Goal: Task Accomplishment & Management: Use online tool/utility

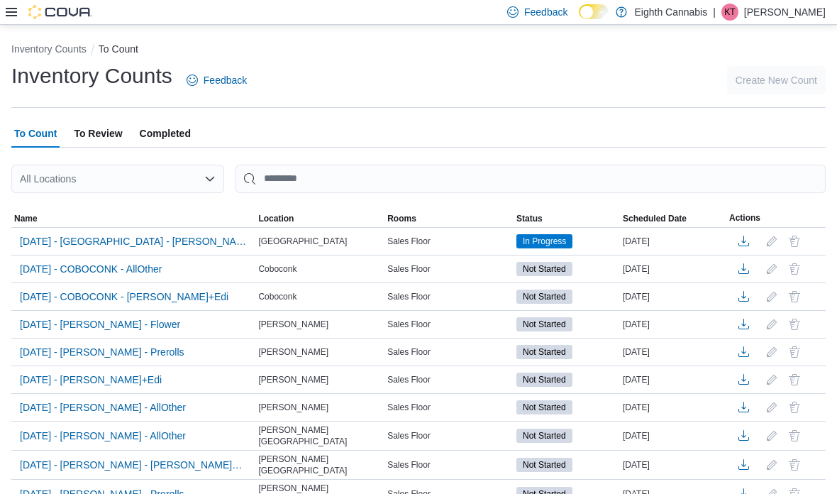
scroll to position [102, 0]
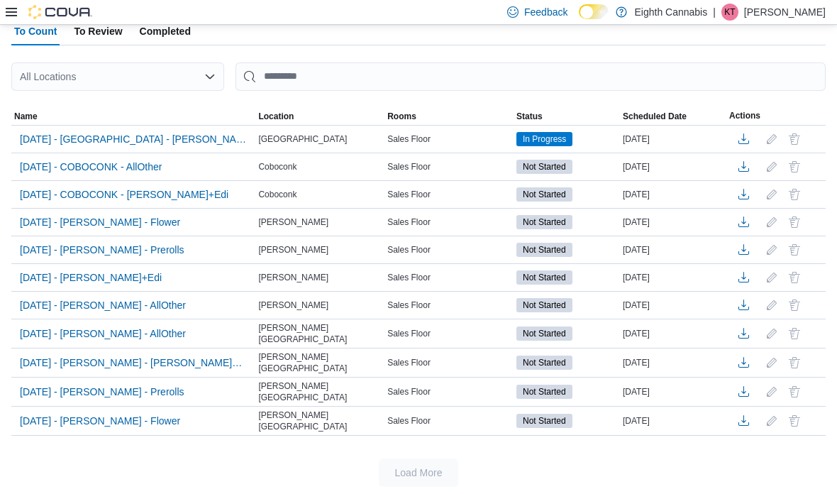
click at [62, 331] on span "[DATE] - [PERSON_NAME] - AllOther" at bounding box center [103, 333] width 166 height 14
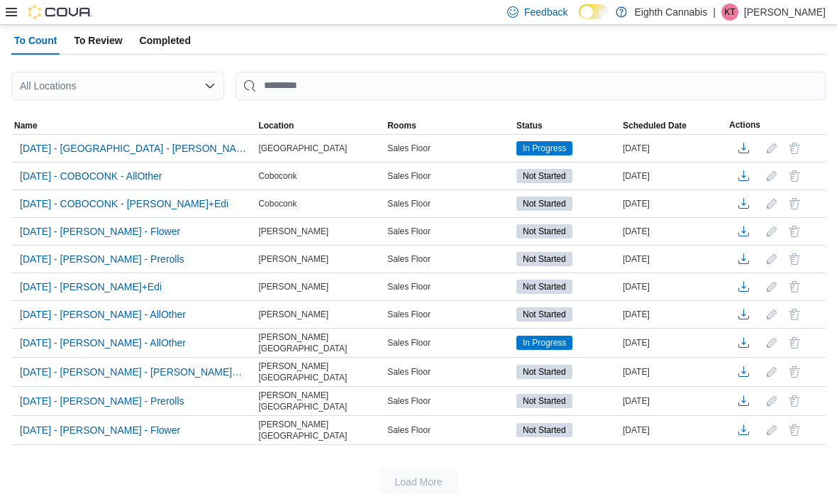
scroll to position [102, 0]
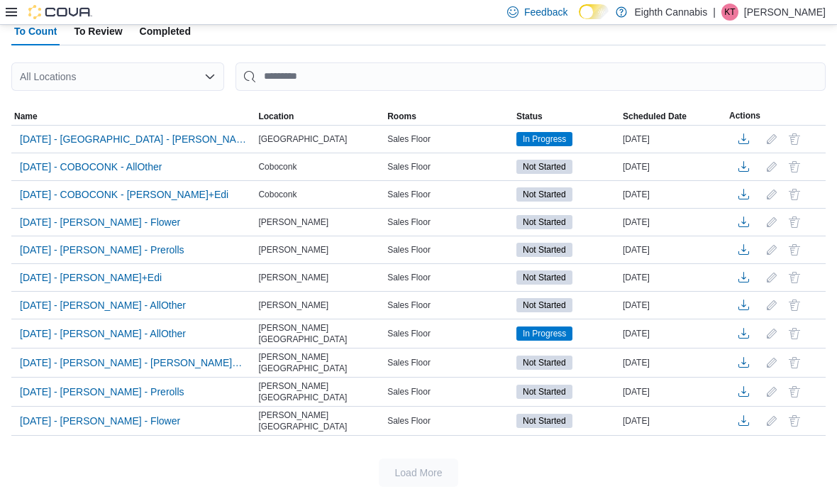
click at [78, 201] on span "[DATE] - COBOCONK - [PERSON_NAME]+Edi" at bounding box center [124, 194] width 209 height 14
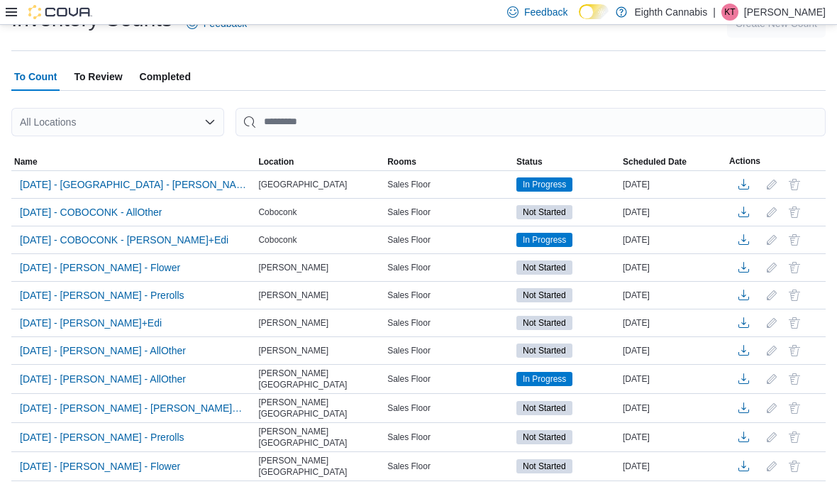
scroll to position [102, 0]
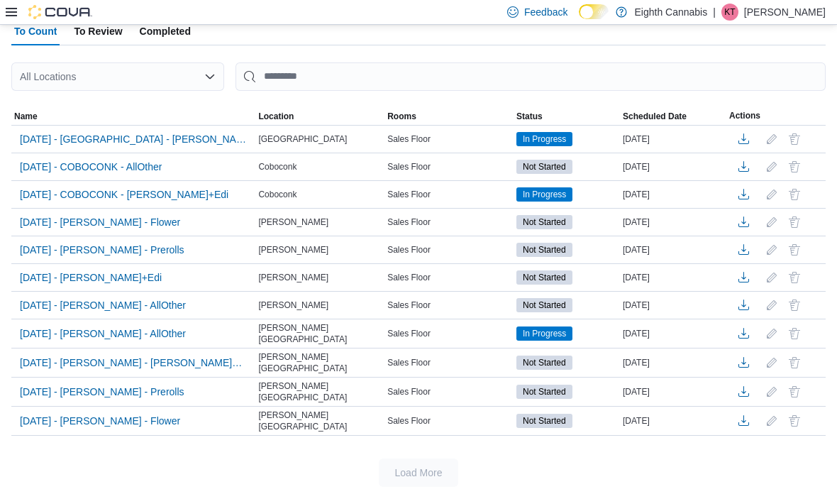
click at [140, 192] on span "[DATE] - COBOCONK - [PERSON_NAME]+Edi" at bounding box center [124, 194] width 209 height 14
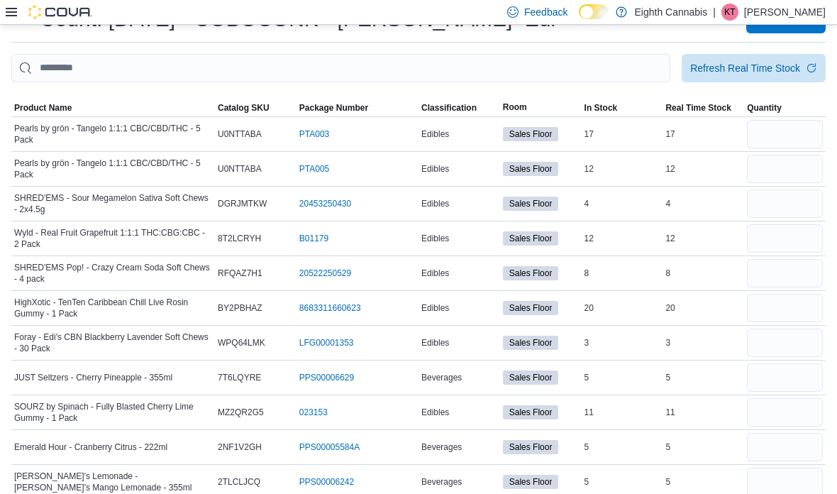
click at [774, 116] on span "Quantity" at bounding box center [785, 107] width 82 height 17
click at [783, 138] on input "number" at bounding box center [785, 134] width 76 height 28
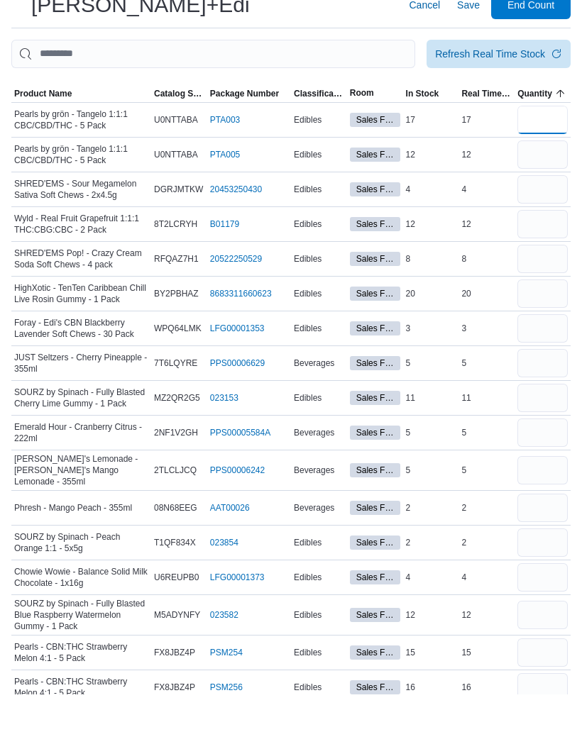
type input "**"
click at [544, 196] on input "number" at bounding box center [542, 210] width 50 height 28
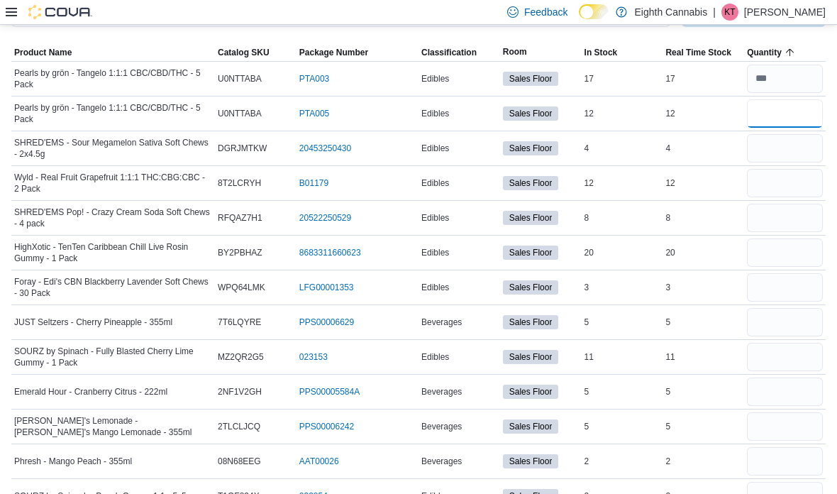
scroll to position [111, 0]
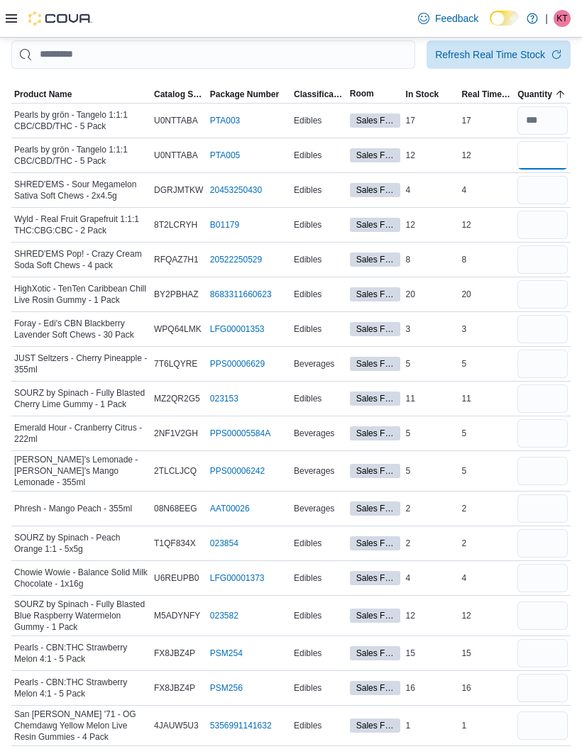
type input "**"
click at [553, 193] on input "number" at bounding box center [542, 190] width 50 height 28
type input "*"
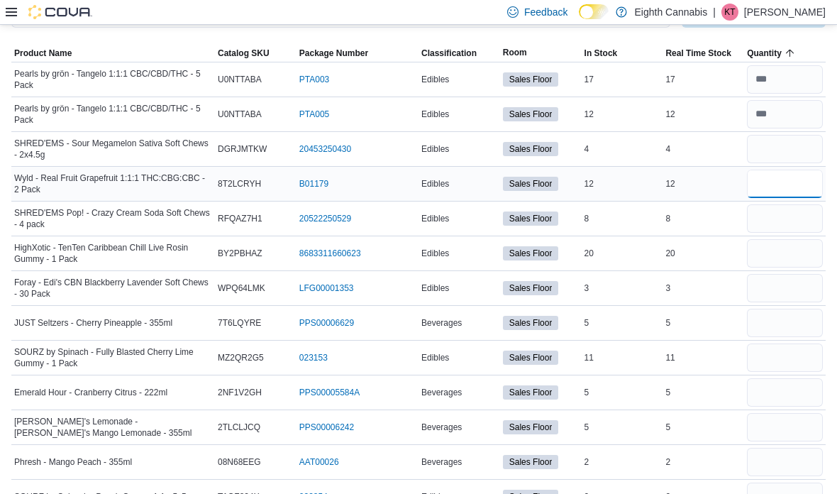
click at [778, 198] on input "number" at bounding box center [785, 184] width 76 height 28
type input "**"
click at [800, 212] on input "number" at bounding box center [785, 218] width 76 height 28
type input "*"
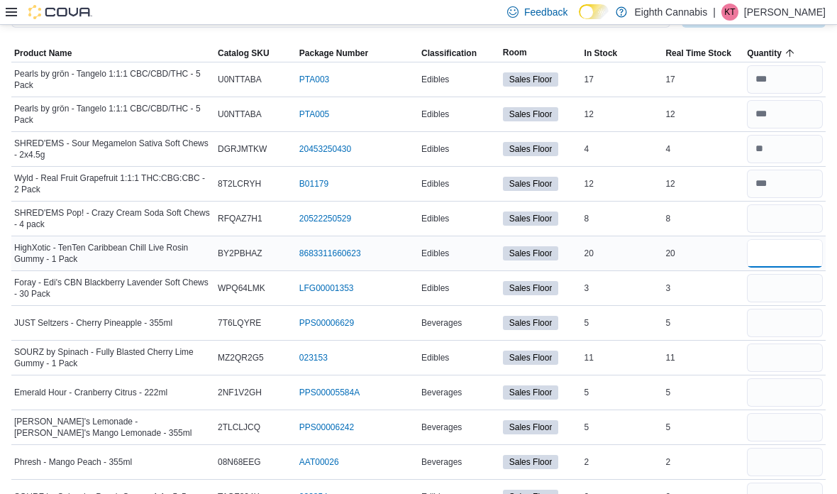
click at [813, 253] on input "number" at bounding box center [785, 253] width 76 height 28
type input "**"
click at [801, 297] on input "number" at bounding box center [785, 288] width 76 height 28
type input "*"
click at [798, 334] on input "number" at bounding box center [785, 323] width 76 height 28
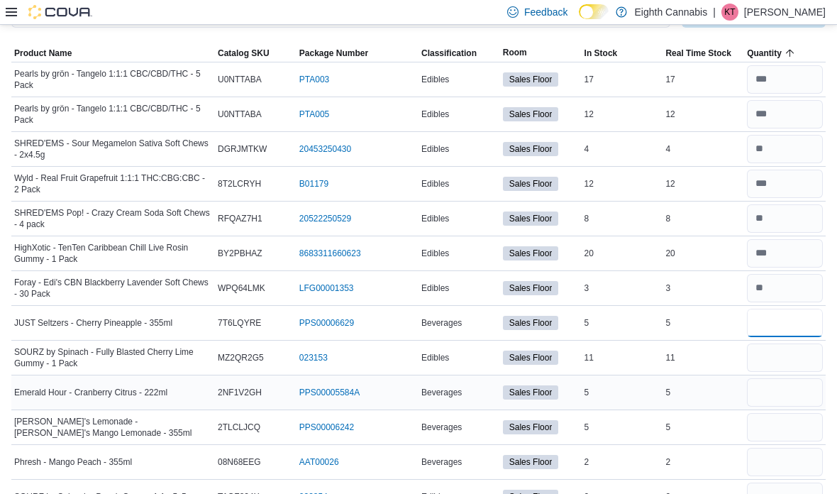
type input "*"
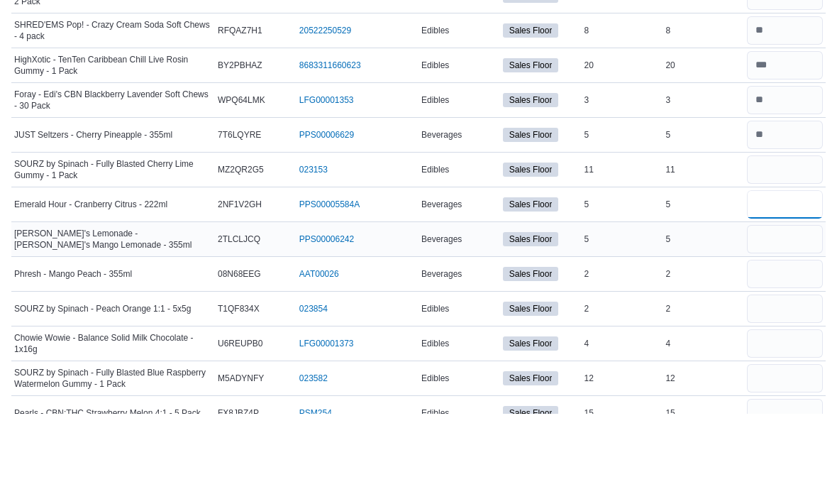
type input "*"
click at [769, 236] on input "number" at bounding box center [785, 250] width 76 height 28
type input "**"
click at [773, 270] on input "number" at bounding box center [785, 284] width 76 height 28
type input "*"
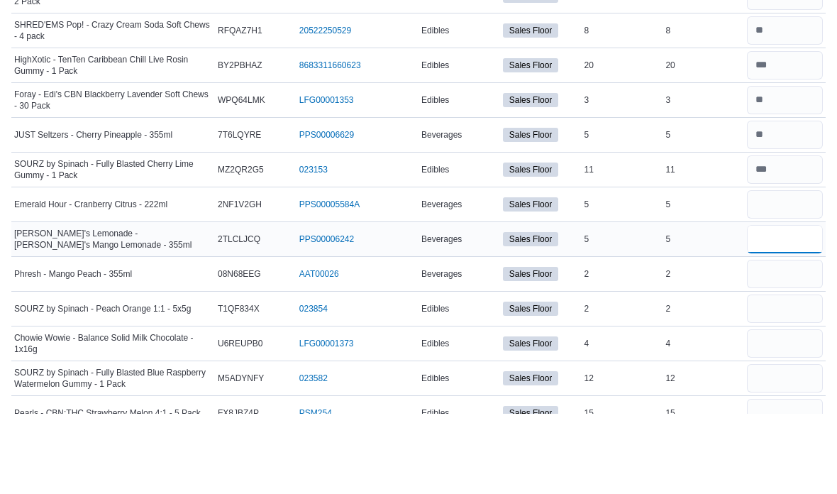
click at [763, 305] on input "number" at bounding box center [785, 319] width 76 height 28
type input "*"
click at [767, 340] on input "number" at bounding box center [785, 354] width 76 height 28
type input "*"
click at [805, 375] on input "number" at bounding box center [785, 389] width 76 height 28
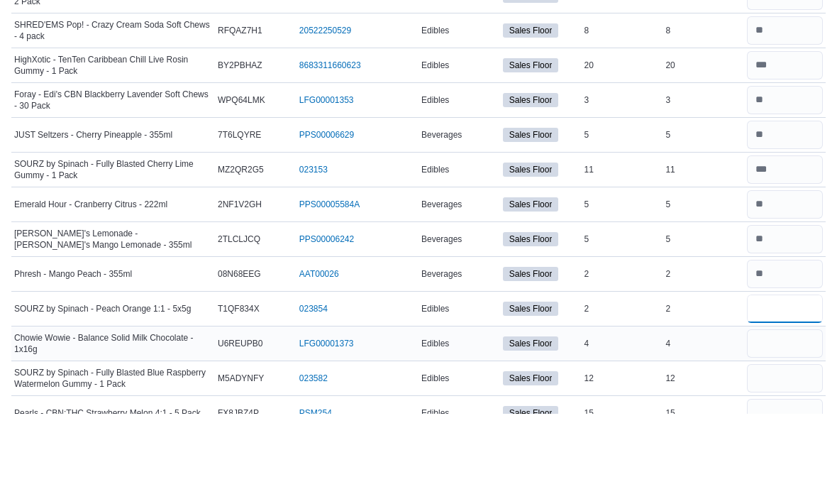
type input "*"
click at [789, 409] on input "number" at bounding box center [785, 423] width 76 height 28
type input "*"
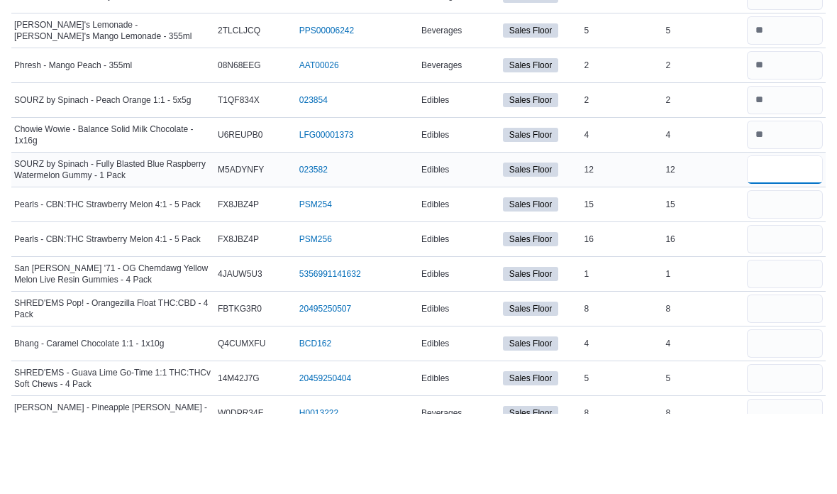
click at [776, 236] on input "number" at bounding box center [785, 250] width 76 height 28
type input "**"
click at [777, 270] on input "number" at bounding box center [785, 284] width 76 height 28
type input "**"
click at [782, 305] on input "number" at bounding box center [785, 319] width 76 height 28
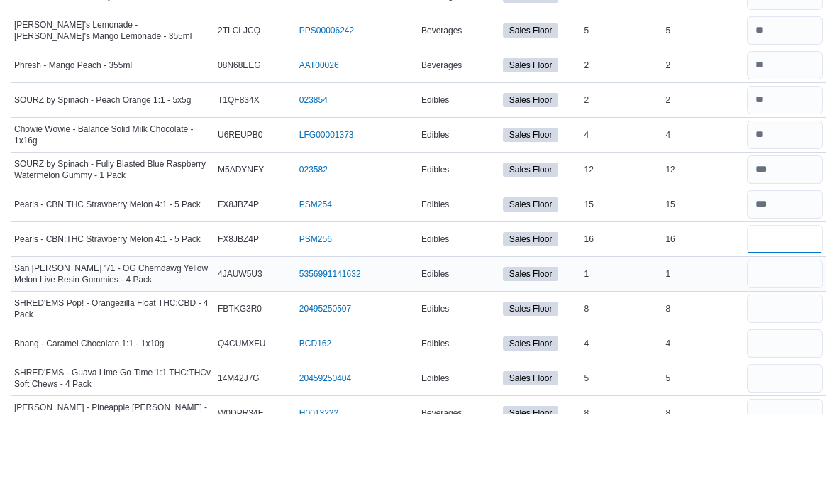
type input "**"
click at [788, 340] on input "number" at bounding box center [785, 354] width 76 height 28
type input "*"
click at [766, 375] on input "number" at bounding box center [785, 389] width 76 height 28
type input "*"
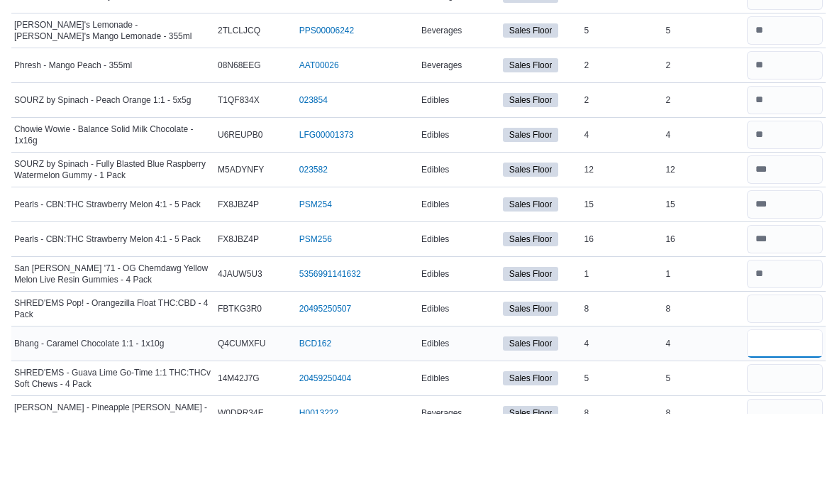
click at [763, 409] on input "number" at bounding box center [785, 423] width 76 height 28
type input "*"
click at [803, 443] on input "number" at bounding box center [785, 457] width 76 height 28
type input "*"
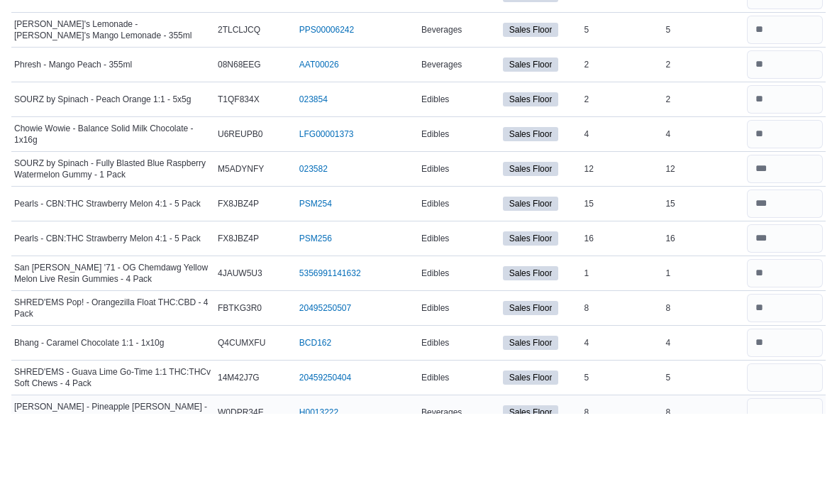
click at [781, 478] on input "number" at bounding box center [785, 492] width 76 height 28
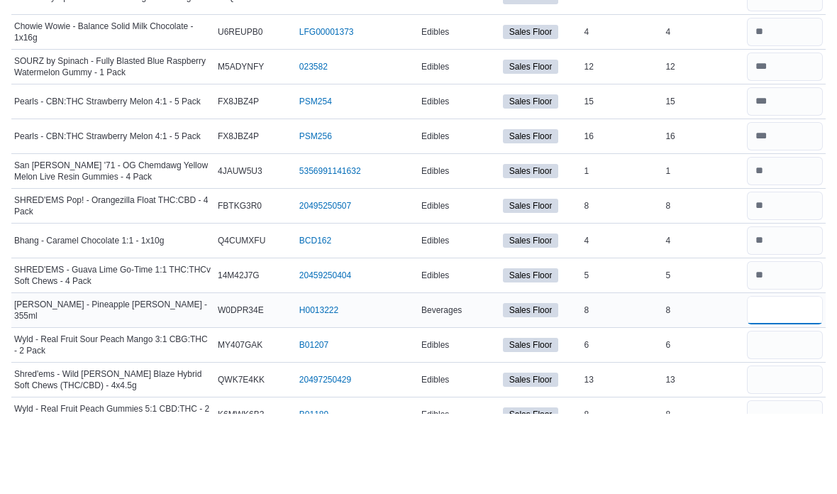
scroll to position [531, 0]
type input "*"
click at [810, 410] on input "number" at bounding box center [785, 424] width 76 height 28
type input "*"
click at [783, 445] on input "number" at bounding box center [785, 459] width 76 height 28
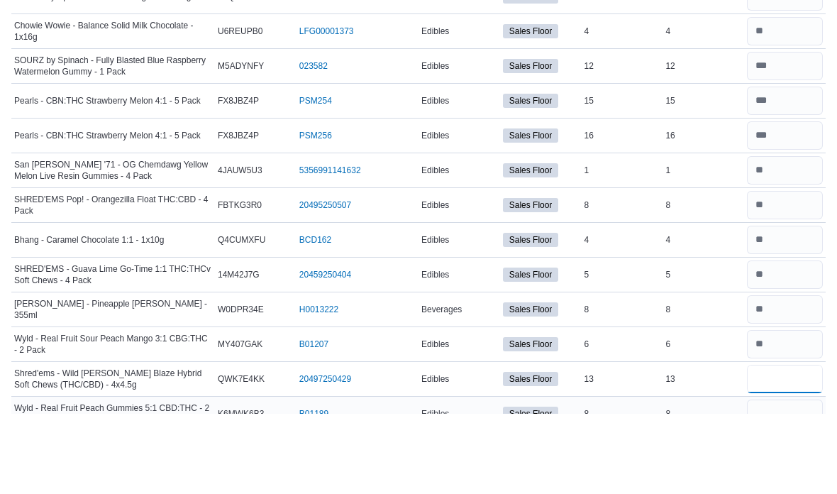
type input "**"
click at [791, 480] on input "number" at bounding box center [785, 494] width 76 height 28
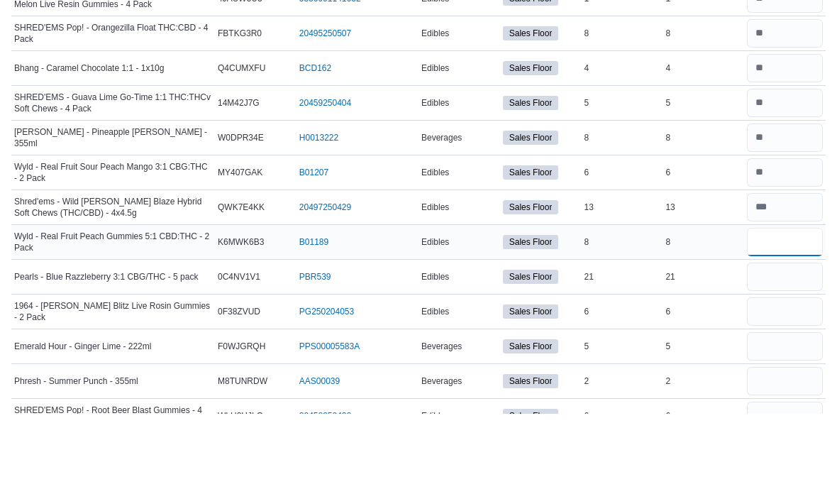
scroll to position [715, 0]
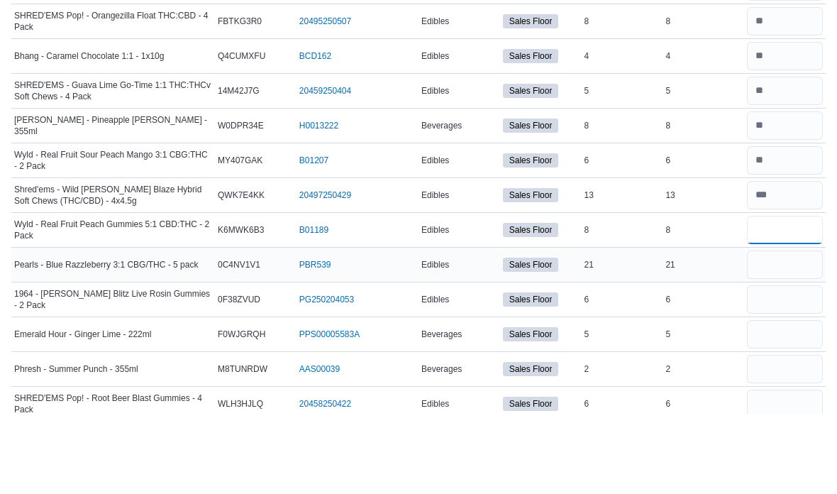
type input "*"
click at [786, 331] on input "number" at bounding box center [785, 345] width 76 height 28
type input "**"
click at [808, 365] on input "number" at bounding box center [785, 379] width 76 height 28
type input "*"
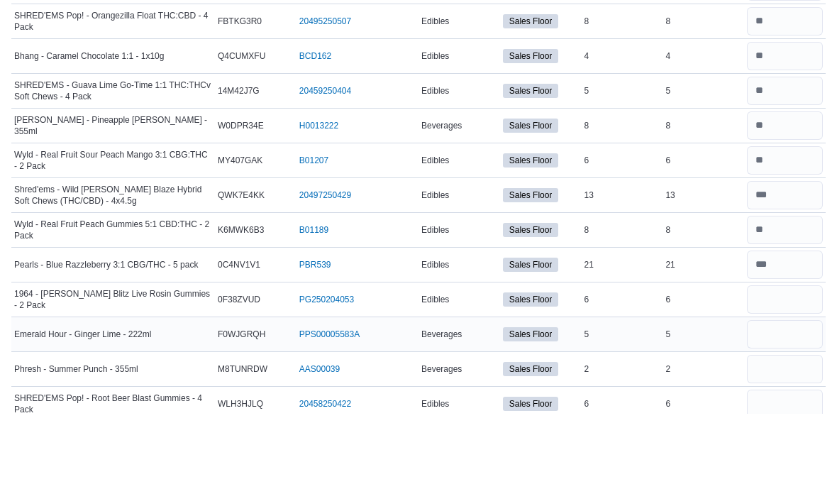
click at [778, 400] on input "number" at bounding box center [785, 414] width 76 height 28
type input "*"
click at [763, 435] on input "number" at bounding box center [785, 449] width 76 height 28
type input "*"
click at [781, 470] on input "number" at bounding box center [785, 484] width 76 height 28
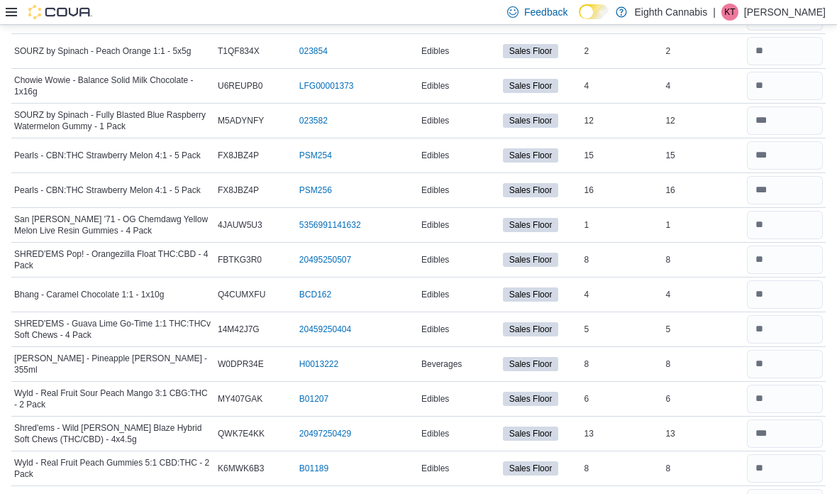
scroll to position [891, 0]
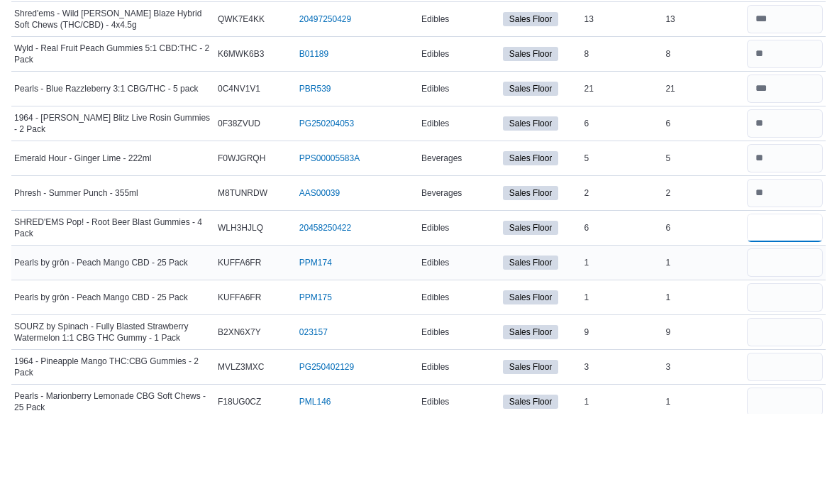
type input "*"
click at [798, 329] on input "number" at bounding box center [785, 343] width 76 height 28
type input "*"
click at [805, 363] on input "number" at bounding box center [785, 377] width 76 height 28
type input "*"
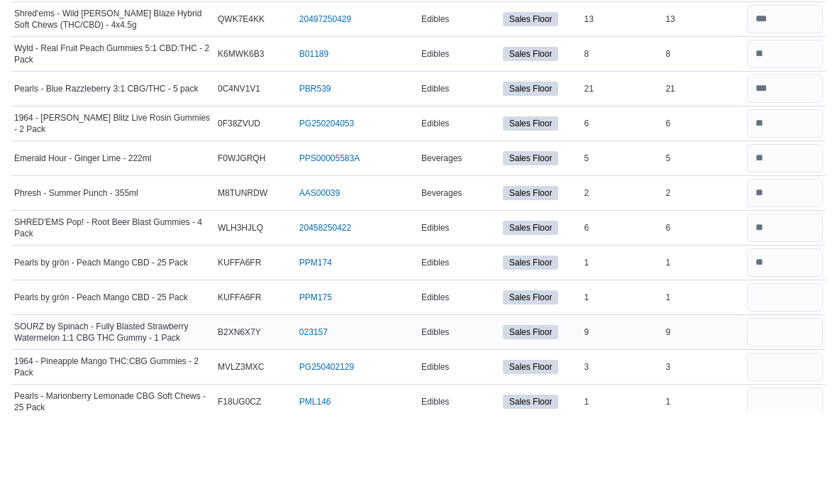
click at [776, 398] on input "number" at bounding box center [785, 412] width 76 height 28
type input "*"
click at [799, 433] on input "number" at bounding box center [785, 447] width 76 height 28
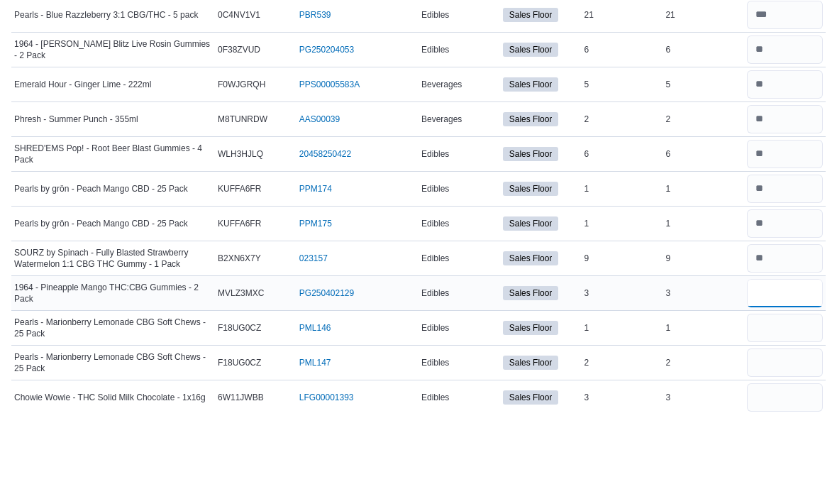
scroll to position [1168, 0]
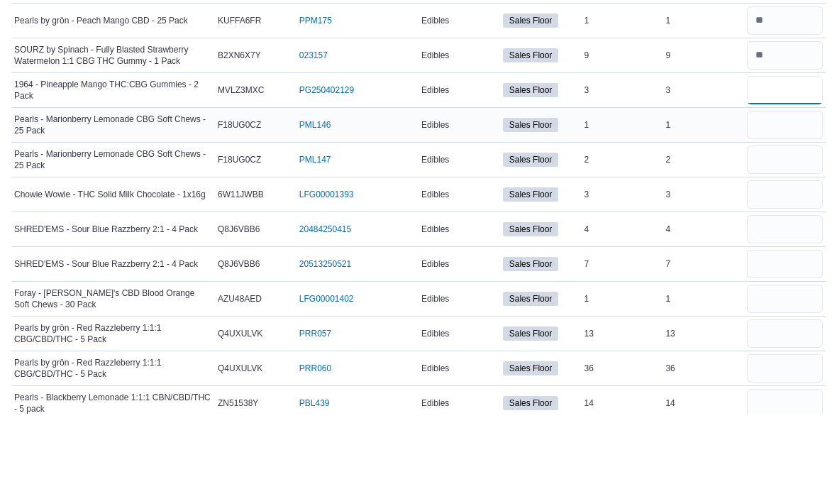
type input "*"
click at [790, 191] on input "number" at bounding box center [785, 205] width 76 height 28
type input "*"
click at [808, 226] on input "number" at bounding box center [785, 240] width 76 height 28
type input "*"
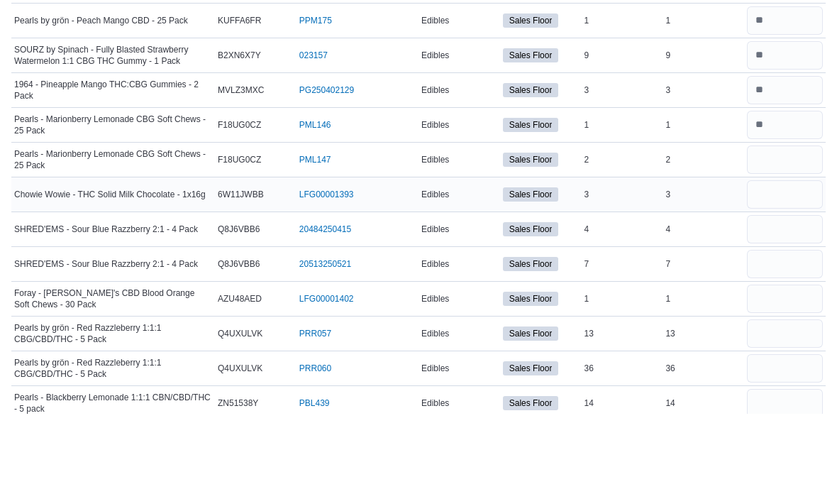
click at [814, 260] on input "number" at bounding box center [785, 274] width 76 height 28
type input "*"
click at [804, 295] on input "number" at bounding box center [785, 309] width 76 height 28
type input "*"
click at [803, 330] on input "number" at bounding box center [785, 344] width 76 height 28
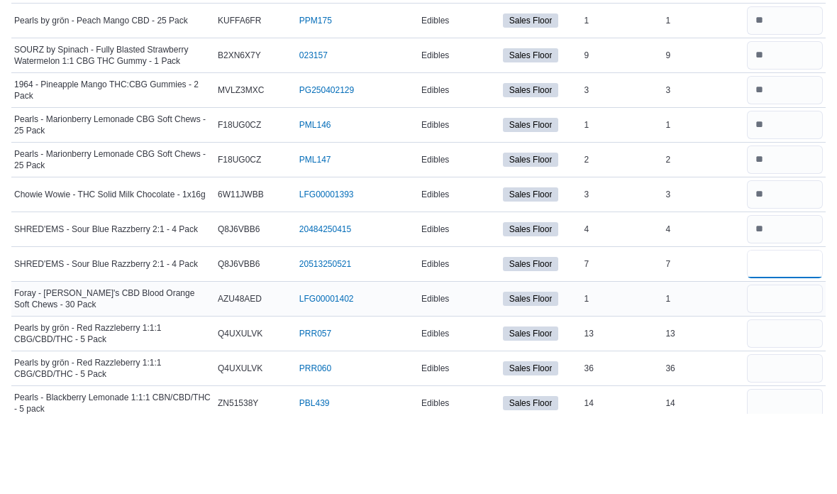
type input "*"
click at [799, 365] on input "number" at bounding box center [785, 379] width 76 height 28
type input "*"
click at [798, 399] on input "number" at bounding box center [785, 413] width 76 height 28
type input "**"
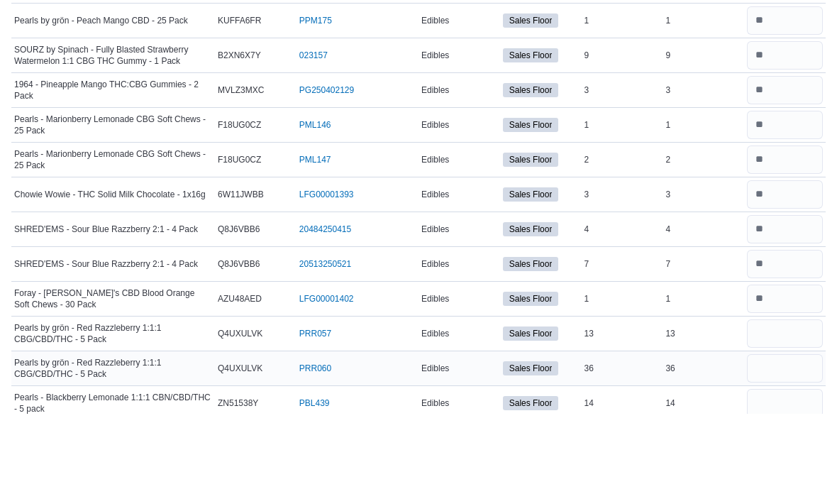
click at [794, 434] on input "number" at bounding box center [785, 448] width 76 height 28
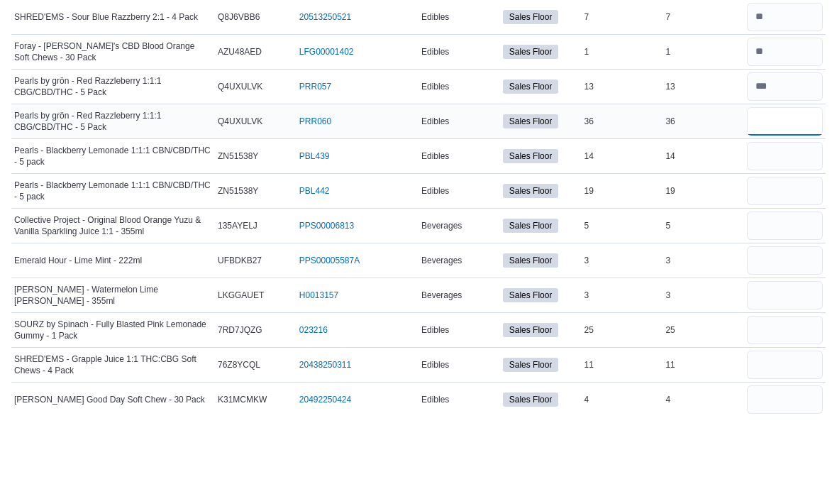
scroll to position [1418, 0]
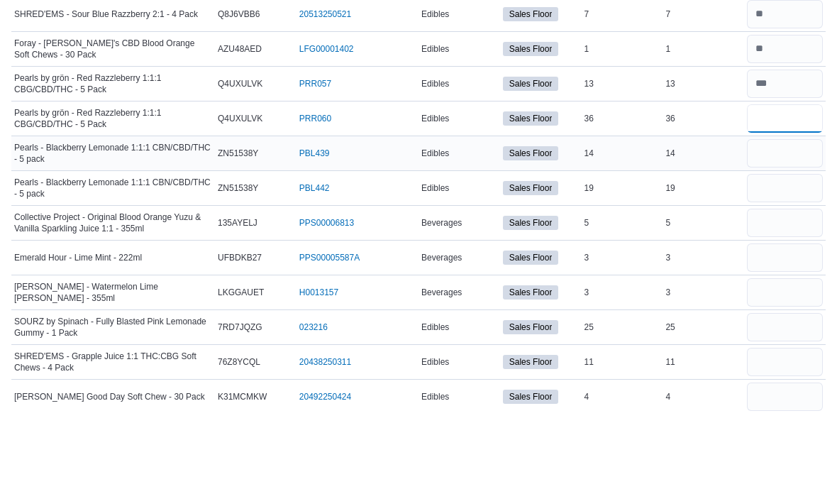
type input "**"
click at [795, 219] on input "number" at bounding box center [785, 233] width 76 height 28
type input "**"
click at [815, 254] on input "number" at bounding box center [785, 268] width 76 height 28
type input "**"
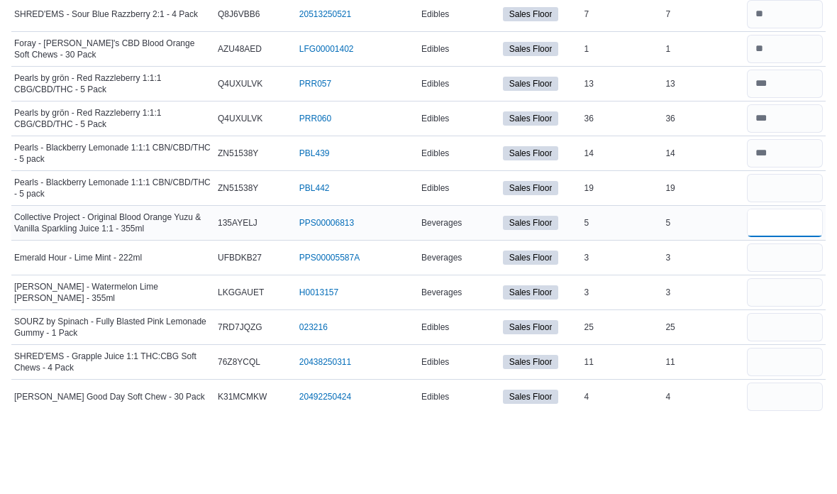
click at [786, 289] on input "number" at bounding box center [785, 303] width 76 height 28
type input "*"
click at [805, 324] on input "number" at bounding box center [785, 338] width 76 height 28
type input "*"
click at [800, 358] on input "number" at bounding box center [785, 372] width 76 height 28
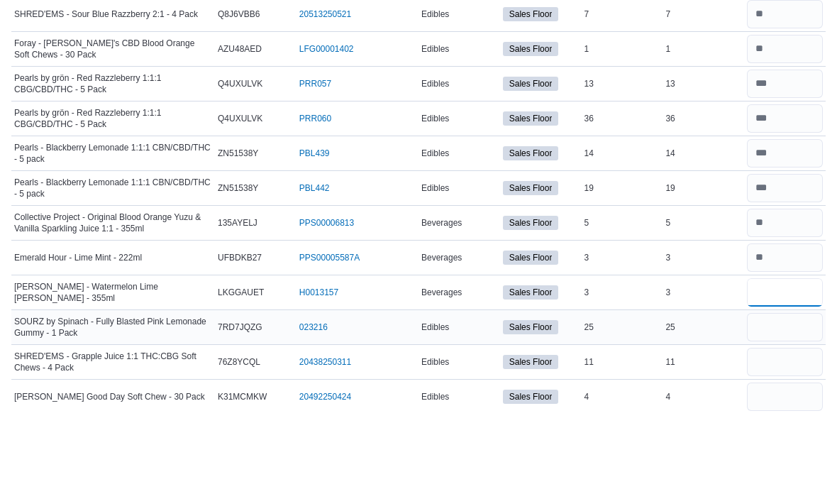
type input "*"
click at [805, 393] on input "number" at bounding box center [785, 407] width 76 height 28
type input "**"
click at [790, 428] on input "number" at bounding box center [785, 442] width 76 height 28
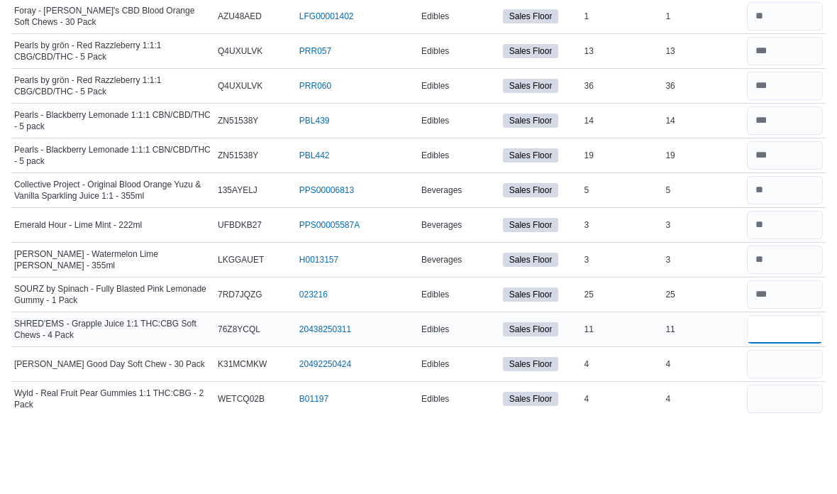
scroll to position [1476, 0]
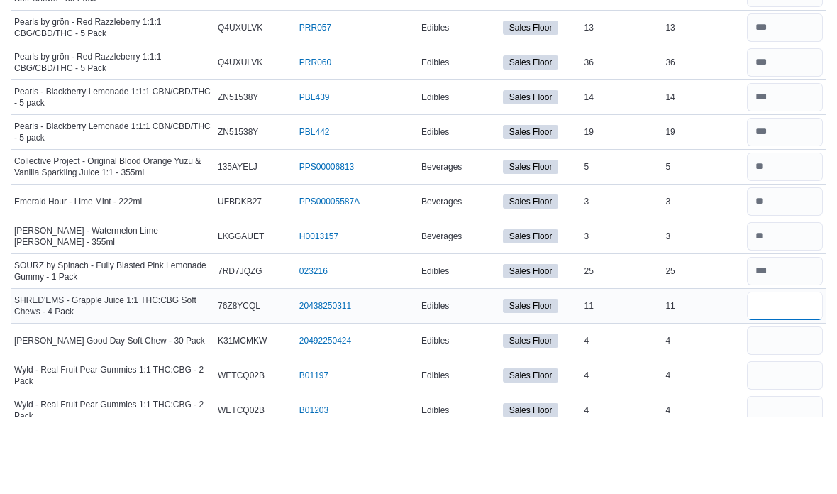
type input "**"
click at [808, 404] on input "number" at bounding box center [785, 418] width 76 height 28
type input "*"
click at [806, 439] on input "number" at bounding box center [785, 453] width 76 height 28
type input "*"
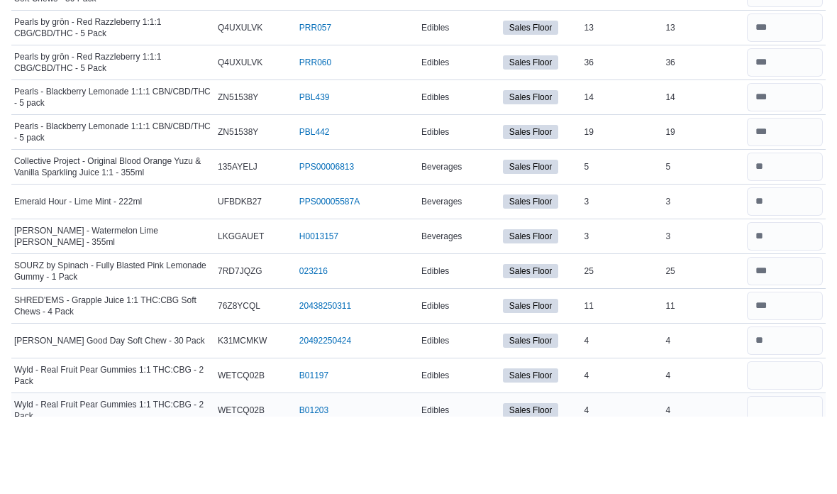
click at [798, 474] on input "number" at bounding box center [785, 488] width 76 height 28
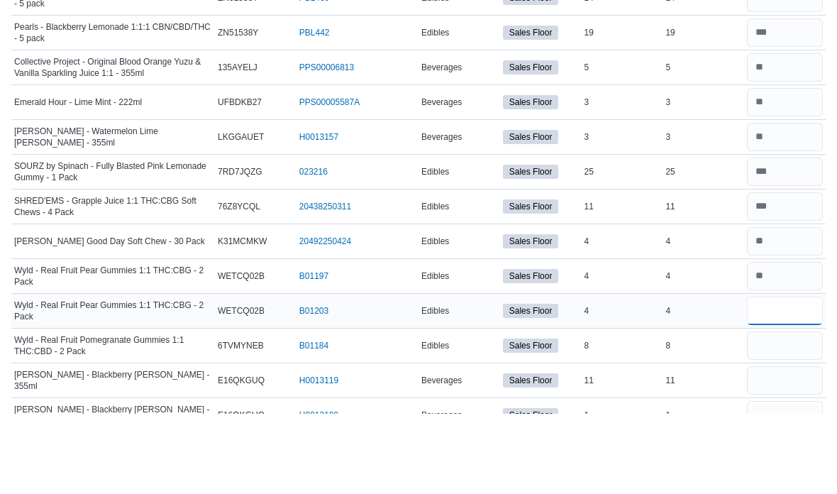
scroll to position [1578, 0]
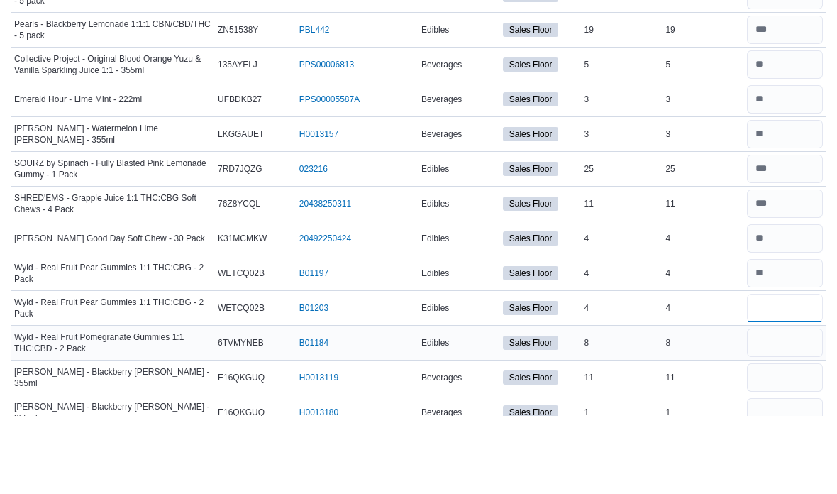
type input "*"
click at [797, 407] on input "number" at bounding box center [785, 421] width 76 height 28
type input "*"
click at [794, 441] on input "number" at bounding box center [785, 455] width 76 height 28
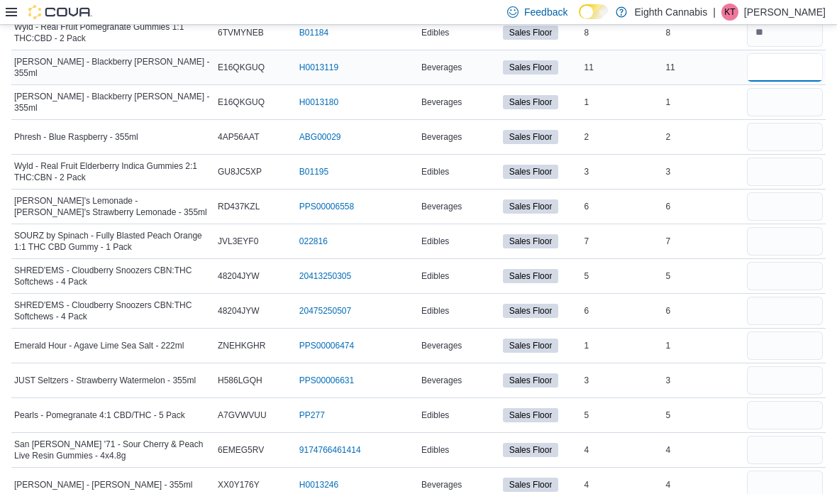
scroll to position [1945, 0]
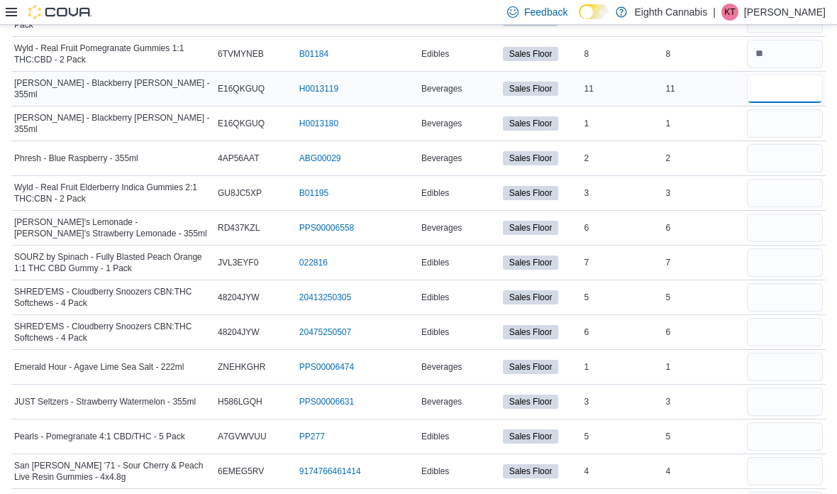
type input "**"
click at [803, 111] on input "number" at bounding box center [785, 123] width 76 height 28
type input "*"
click at [807, 165] on input "number" at bounding box center [785, 158] width 76 height 28
type input "*"
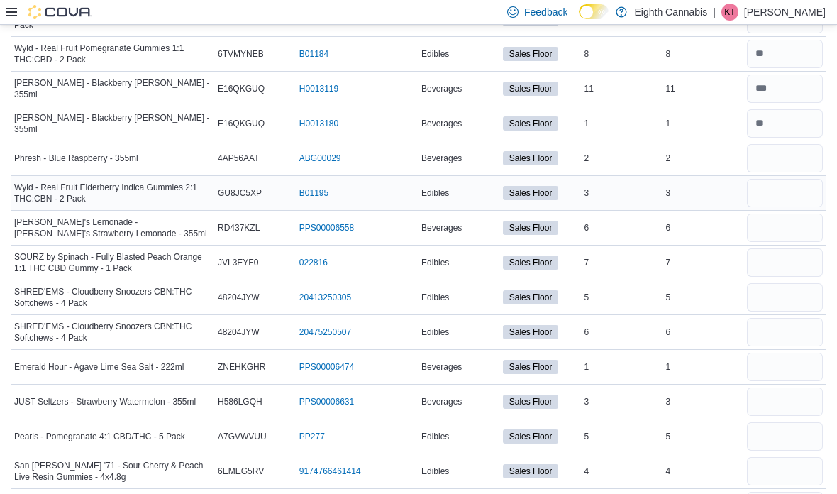
click at [801, 197] on input "number" at bounding box center [785, 193] width 76 height 28
type input "*"
click at [790, 230] on input "number" at bounding box center [785, 228] width 76 height 28
type input "*"
click at [784, 261] on input "number" at bounding box center [785, 262] width 76 height 28
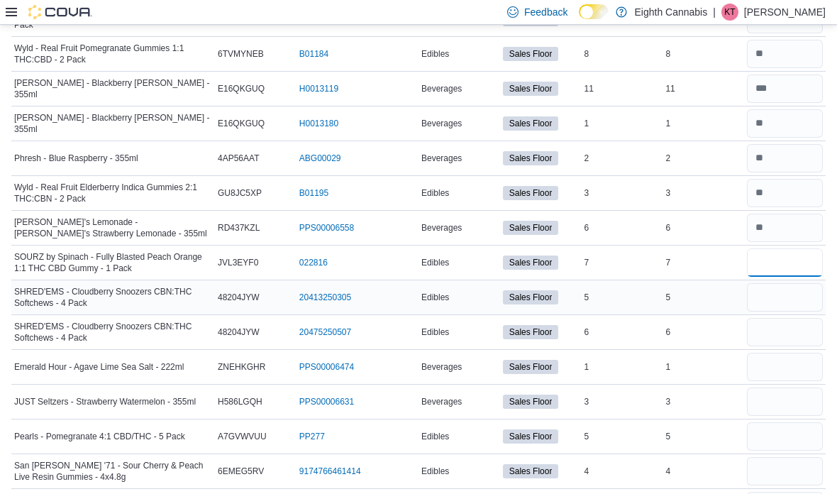
type input "*"
click at [783, 302] on input "number" at bounding box center [785, 297] width 76 height 28
type input "*"
click at [775, 323] on input "number" at bounding box center [785, 332] width 76 height 28
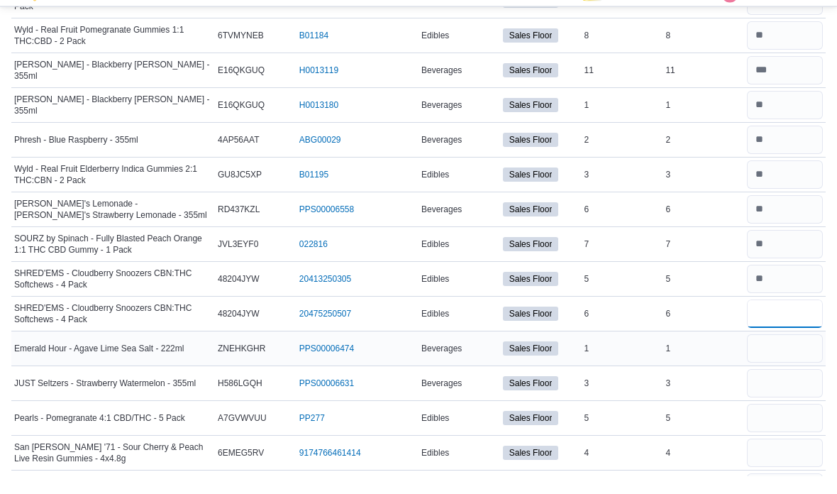
type input "*"
click at [808, 362] on input "number" at bounding box center [785, 367] width 76 height 28
type input "*"
click at [803, 387] on input "number" at bounding box center [785, 401] width 76 height 28
type input "*"
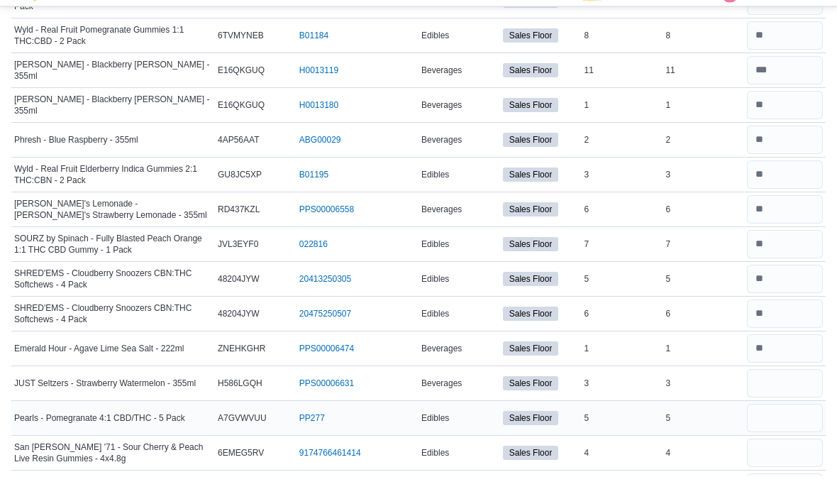
click at [793, 422] on input "number" at bounding box center [785, 436] width 76 height 28
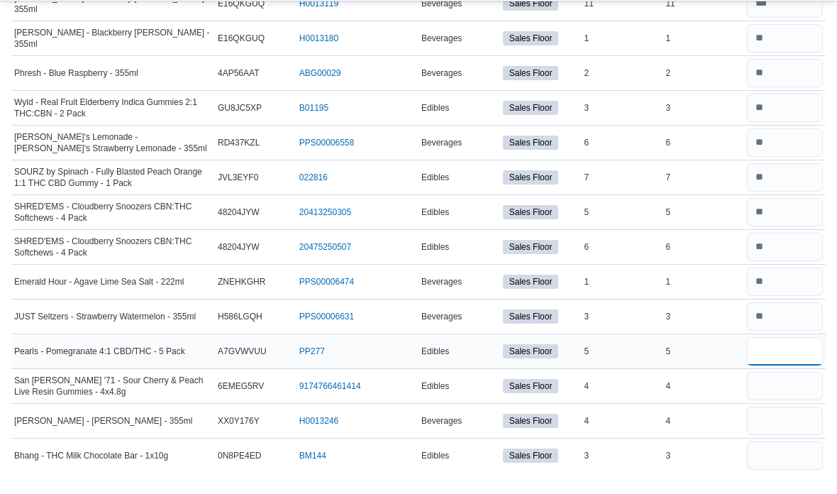
scroll to position [2024, 0]
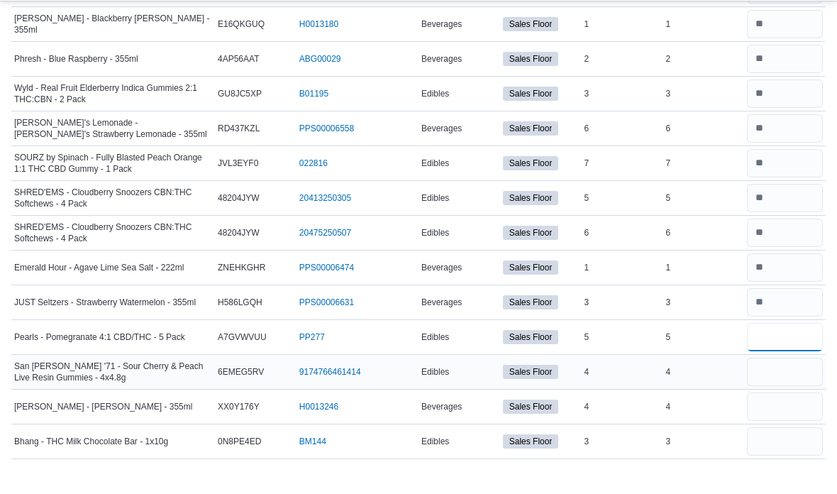
type input "*"
click at [790, 381] on input "number" at bounding box center [785, 395] width 76 height 28
type input "*"
click at [787, 419] on input "number" at bounding box center [785, 430] width 76 height 28
click at [788, 420] on input "*" at bounding box center [785, 430] width 76 height 28
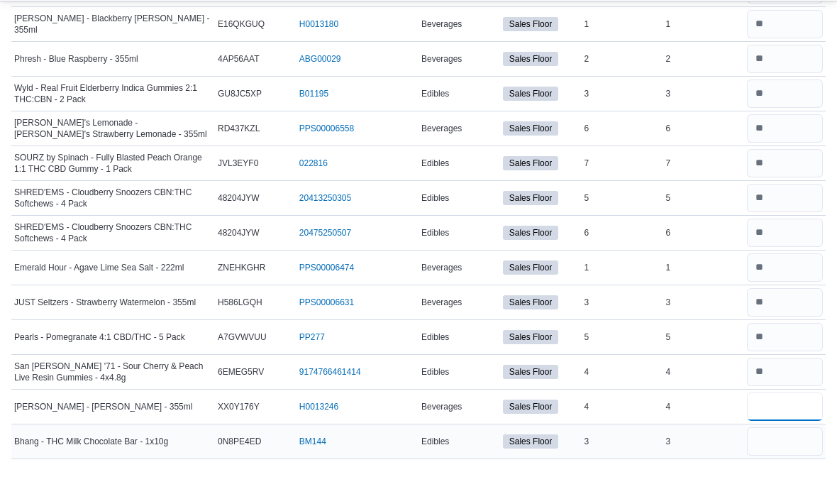
type input "*"
click at [793, 451] on input "number" at bounding box center [785, 465] width 76 height 28
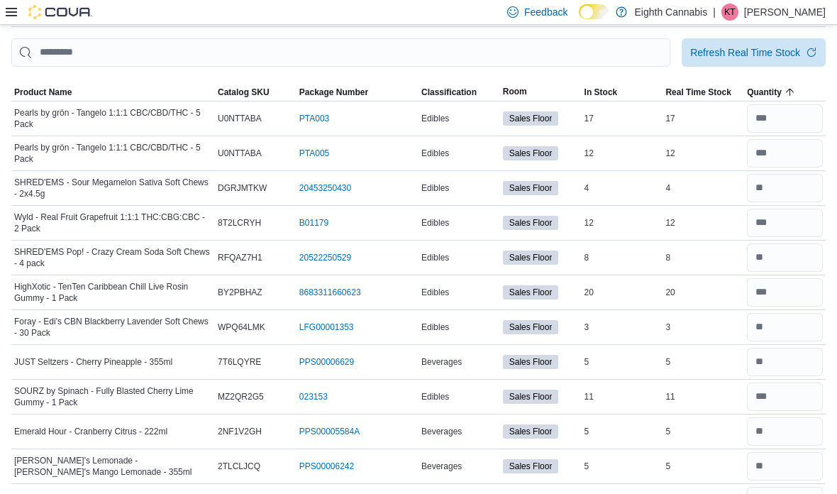
scroll to position [0, 0]
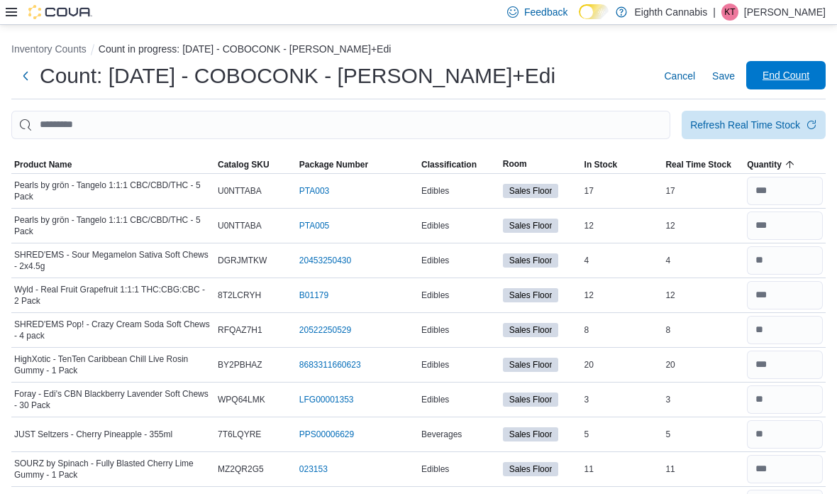
type input "*"
click at [785, 82] on span "End Count" at bounding box center [786, 75] width 47 height 14
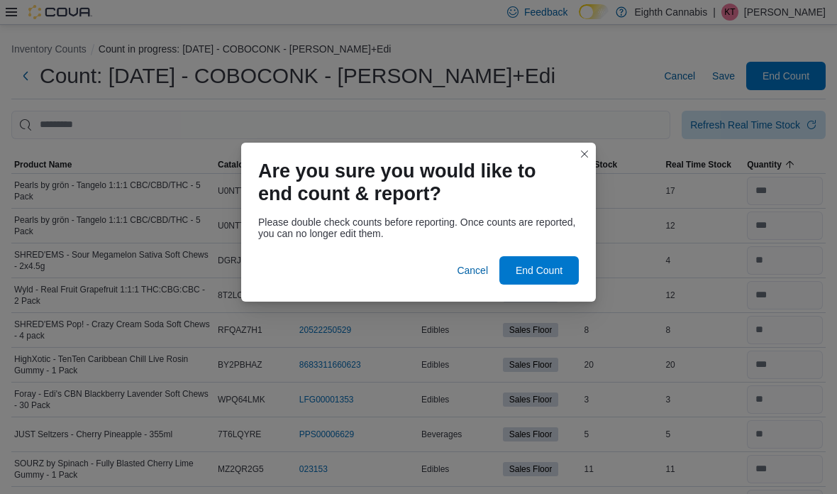
click at [568, 239] on div at bounding box center [418, 247] width 321 height 17
click at [591, 248] on div "Please double check counts before reporting. Once counts are reported, you can …" at bounding box center [418, 256] width 355 height 91
click at [557, 260] on span "End Count" at bounding box center [539, 269] width 62 height 28
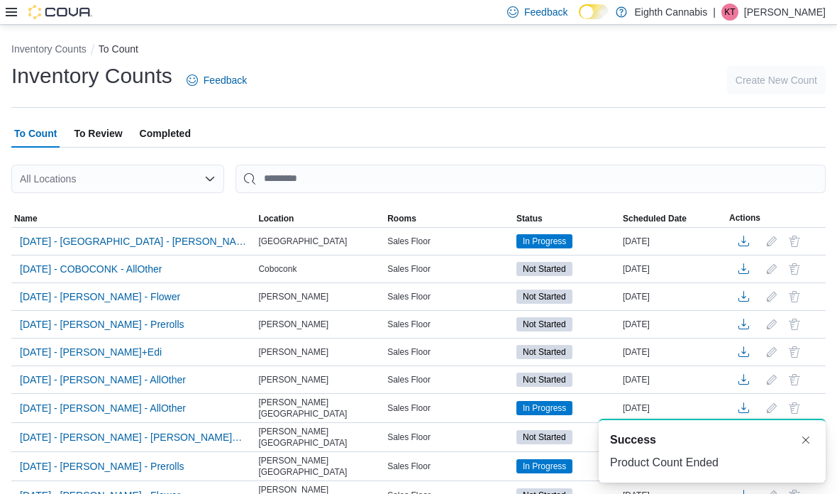
scroll to position [75, 0]
